Goal: Navigation & Orientation: Find specific page/section

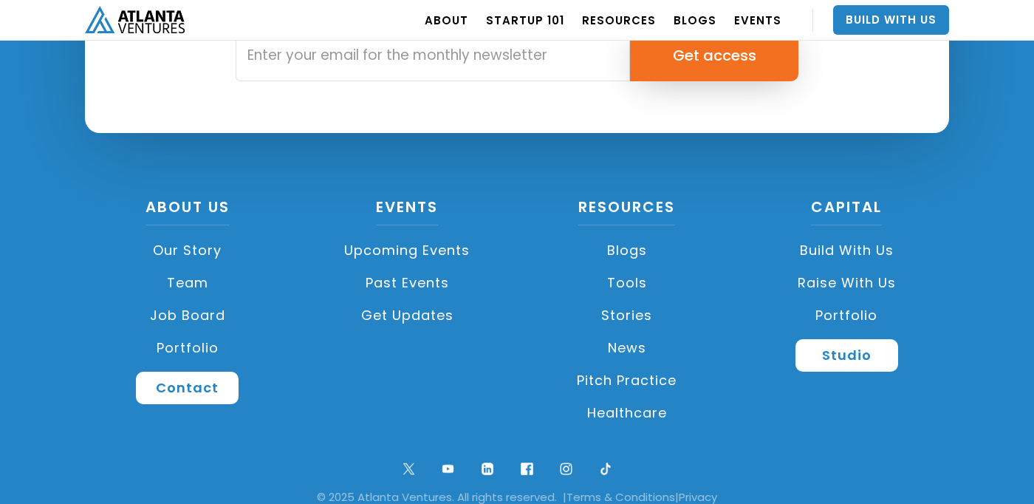
scroll to position [3584, 0]
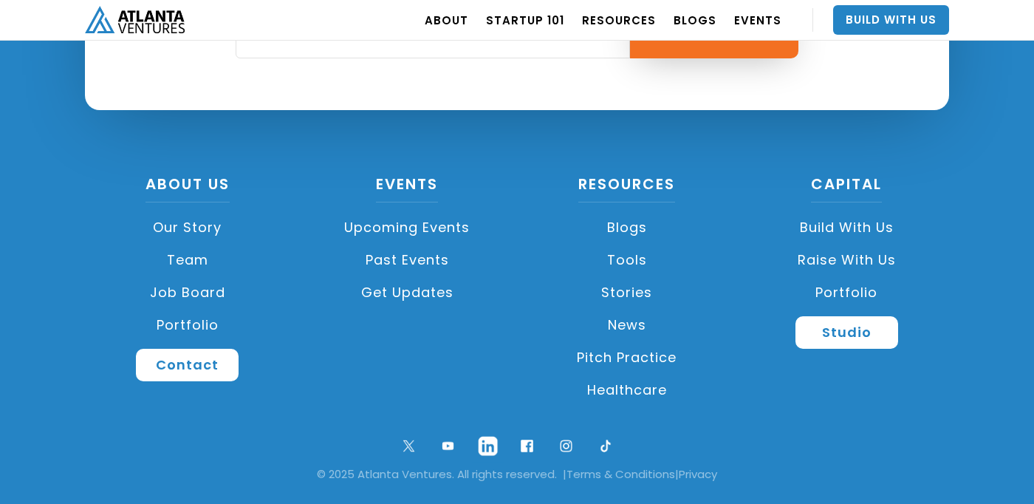
click at [487, 445] on img at bounding box center [488, 446] width 32 height 32
click at [529, 446] on img at bounding box center [527, 446] width 32 height 32
click at [564, 448] on img at bounding box center [566, 446] width 32 height 32
click at [408, 443] on img at bounding box center [409, 446] width 32 height 32
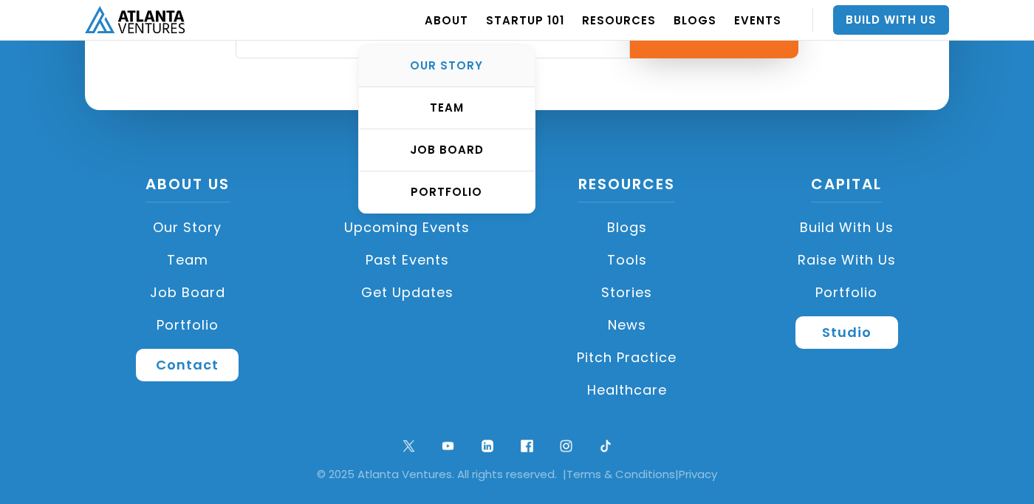
click at [461, 74] on link "OUR STORY" at bounding box center [447, 66] width 176 height 42
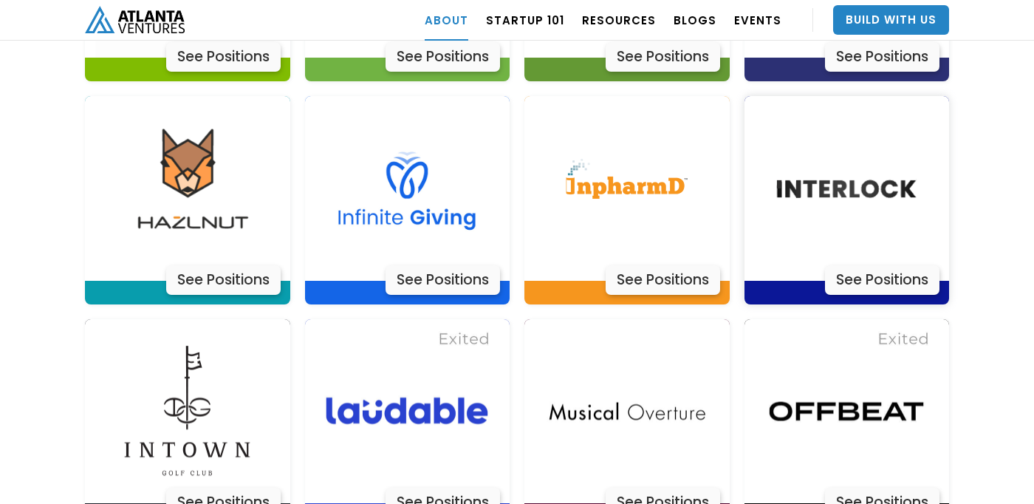
scroll to position [3949, 0]
